Goal: Navigation & Orientation: Find specific page/section

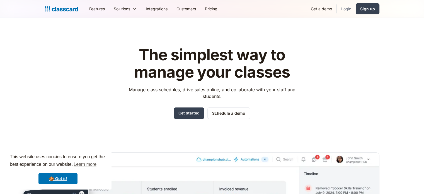
click at [346, 11] on link "Login" at bounding box center [346, 9] width 19 height 13
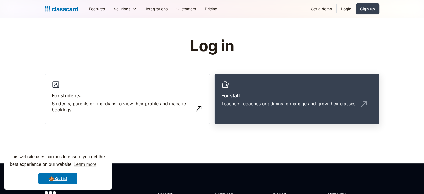
click at [273, 85] on link "For staff Teachers, coaches or admins to manage and grow their classes" at bounding box center [296, 99] width 165 height 51
